Goal: Navigation & Orientation: Find specific page/section

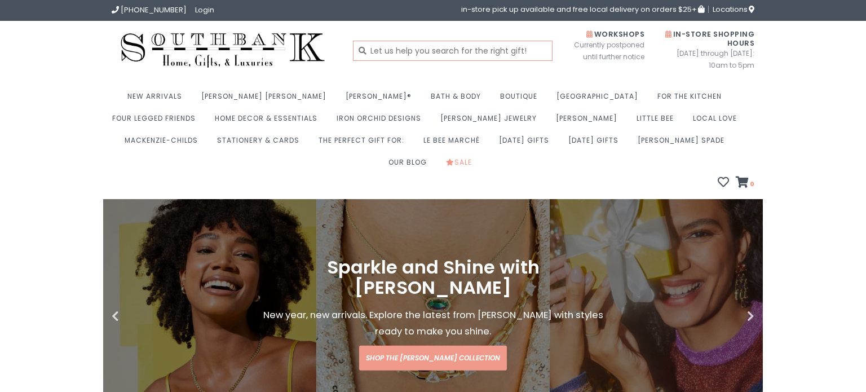
click at [470, 53] on input "text" at bounding box center [453, 51] width 200 height 20
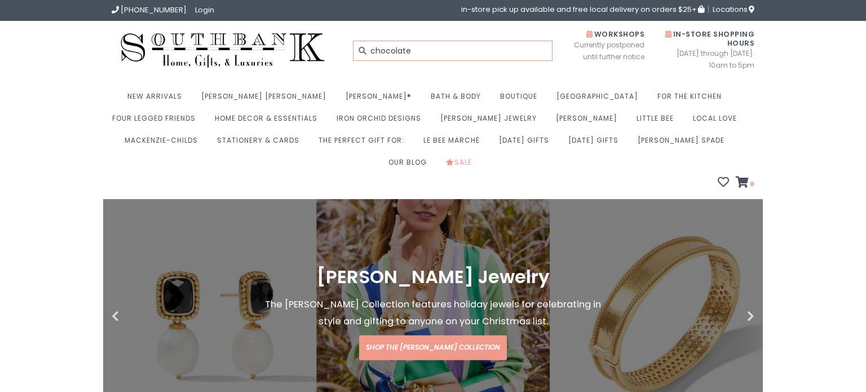
type input "chocolate"
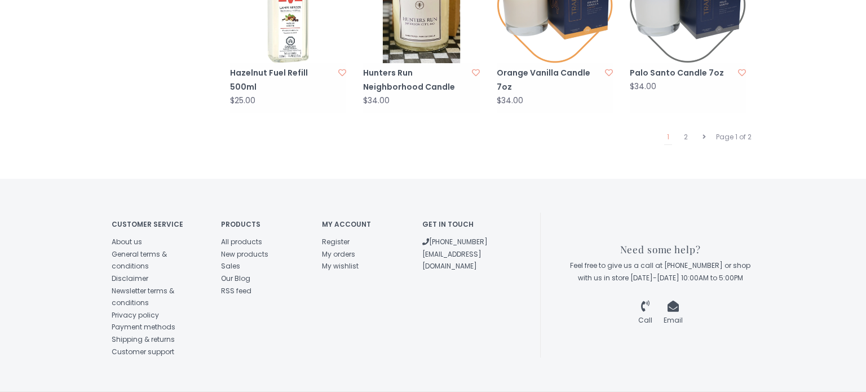
scroll to position [1268, 0]
click at [703, 133] on icon at bounding box center [704, 136] width 3 height 7
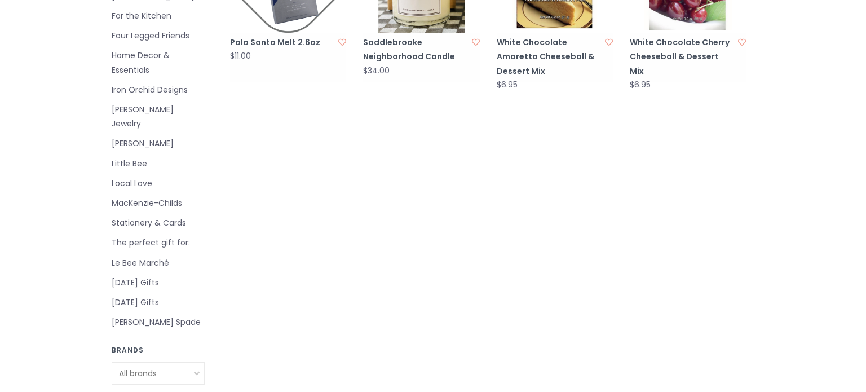
scroll to position [386, 0]
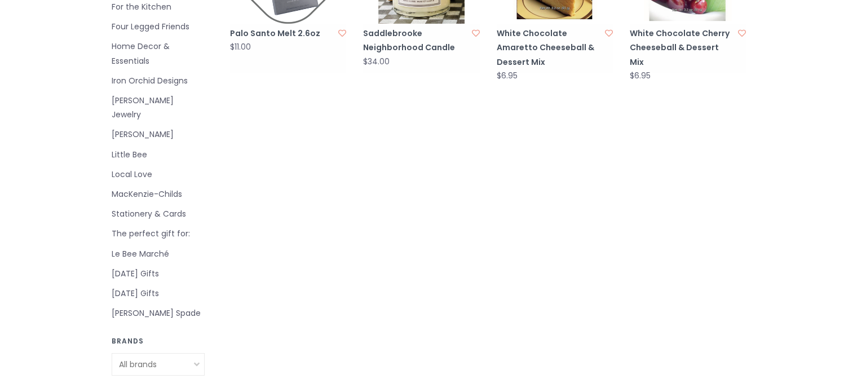
click at [148, 267] on link "[DATE] Gifts" at bounding box center [158, 274] width 93 height 14
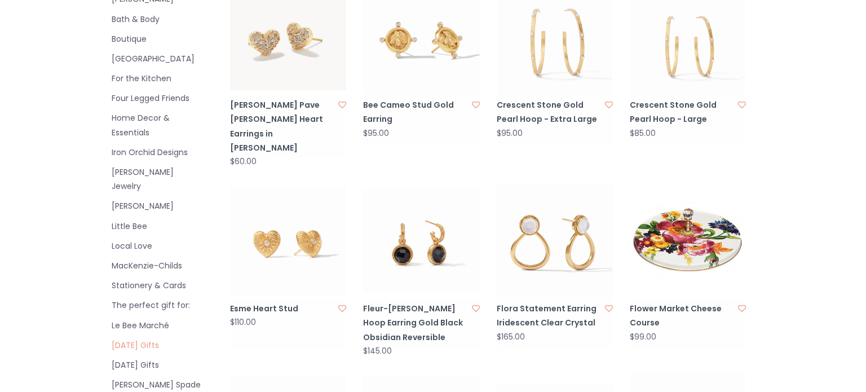
scroll to position [272, 0]
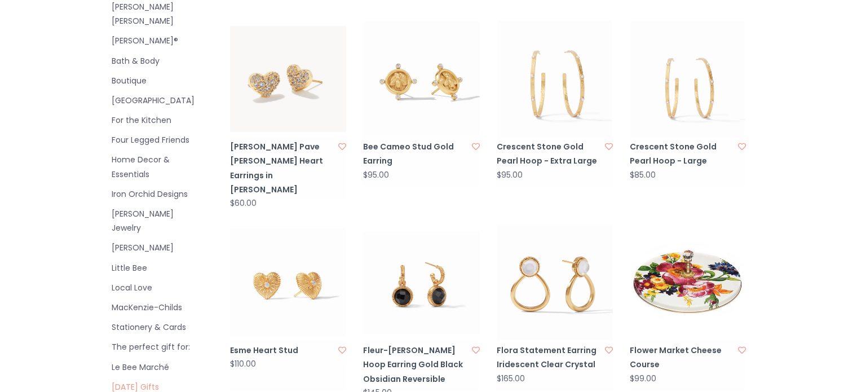
click at [138, 340] on link "The perfect gift for:" at bounding box center [158, 347] width 93 height 14
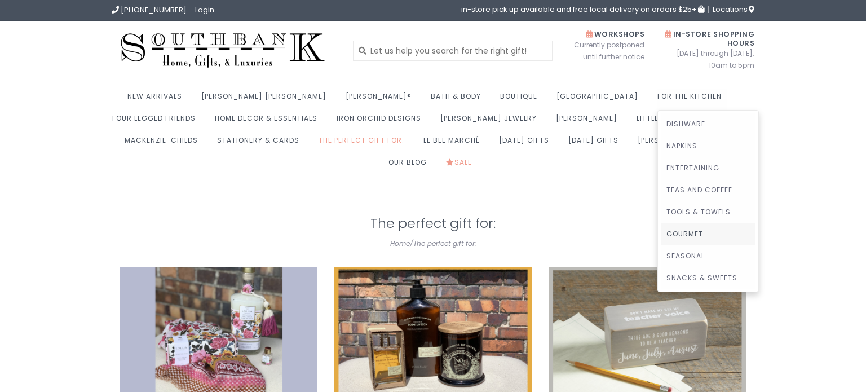
click at [661, 236] on link "Gourmet" at bounding box center [708, 233] width 95 height 21
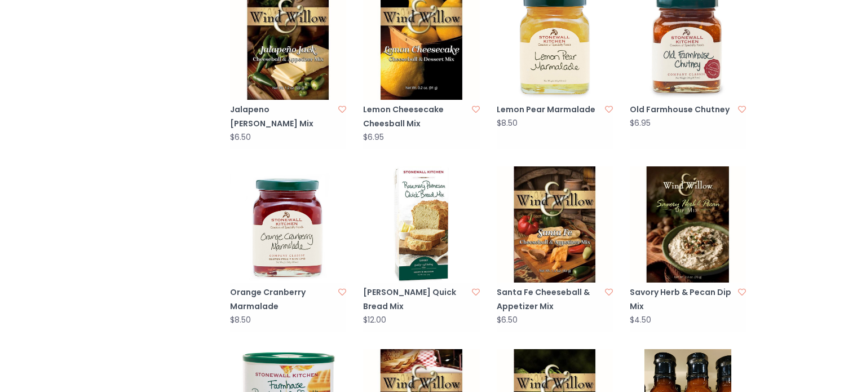
scroll to position [1134, 0]
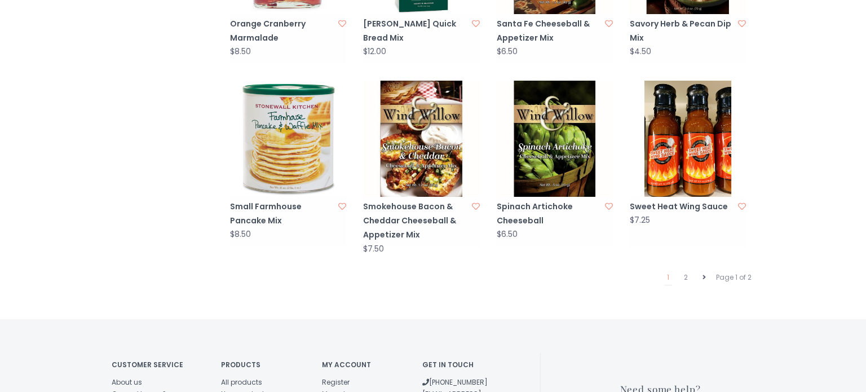
click at [704, 274] on icon at bounding box center [704, 277] width 3 height 7
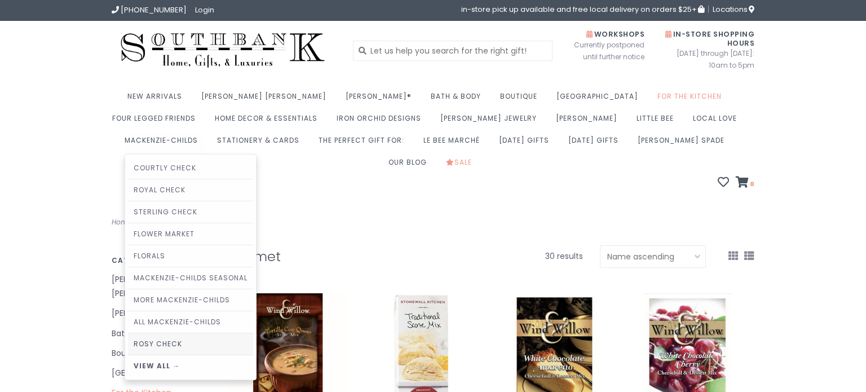
click at [253, 333] on link "Rosy Check" at bounding box center [190, 343] width 125 height 21
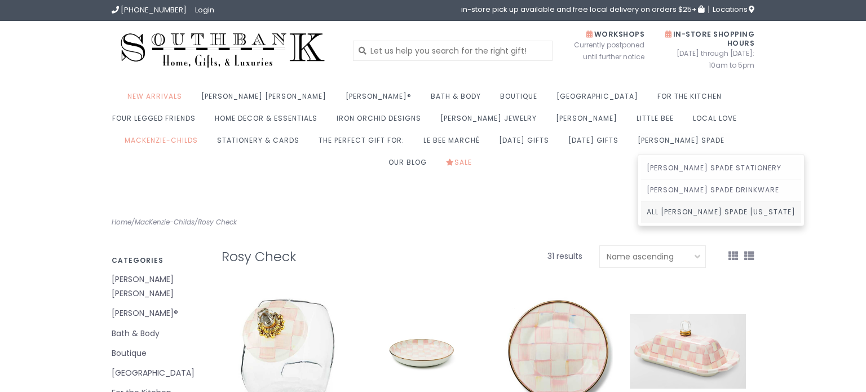
click at [641, 209] on link "All [PERSON_NAME] Spade [US_STATE]" at bounding box center [721, 211] width 160 height 21
